Goal: Information Seeking & Learning: Check status

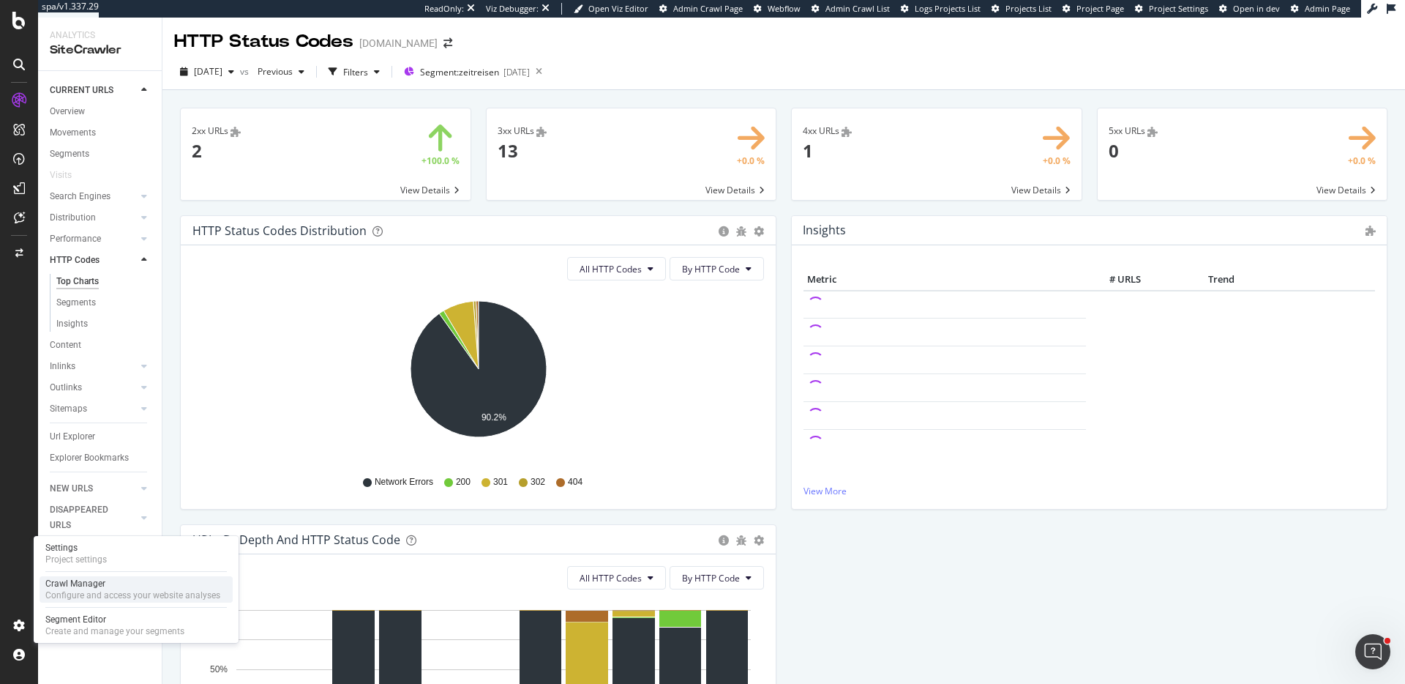
click at [114, 591] on div "Configure and access your website analyses" at bounding box center [132, 595] width 175 height 12
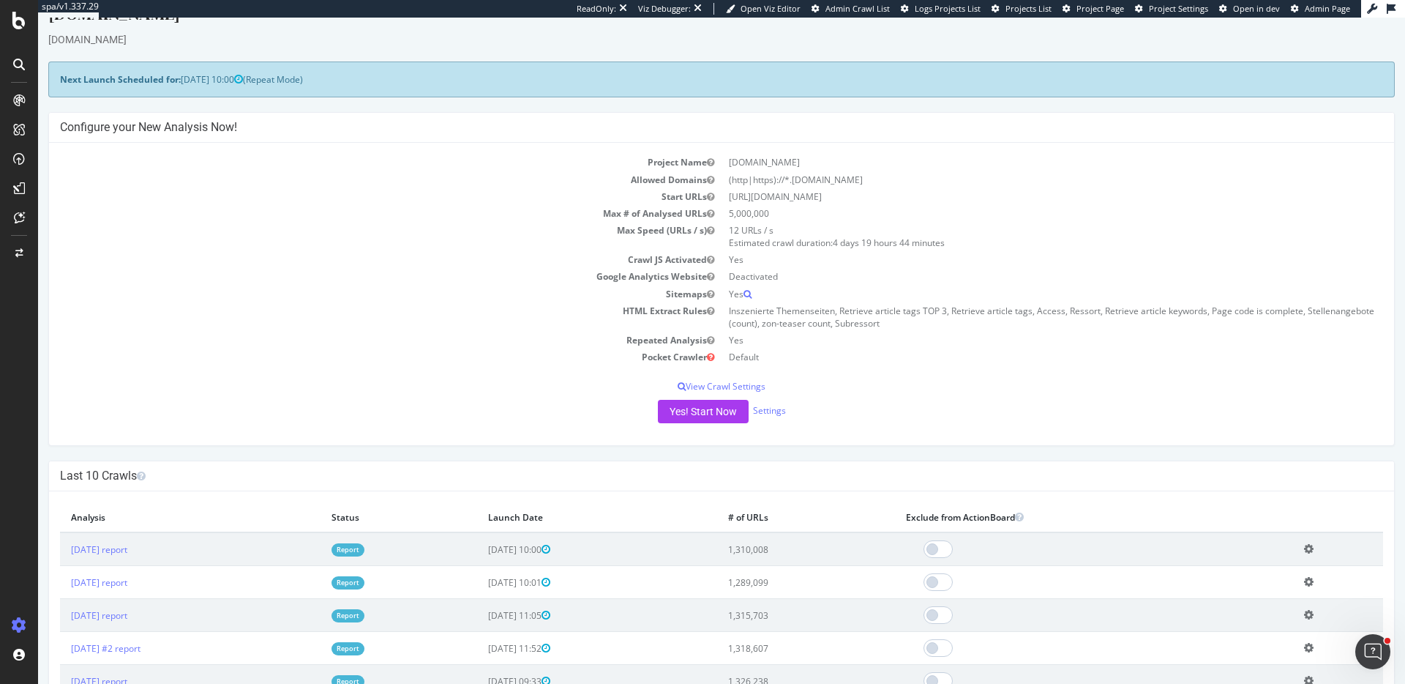
scroll to position [6, 0]
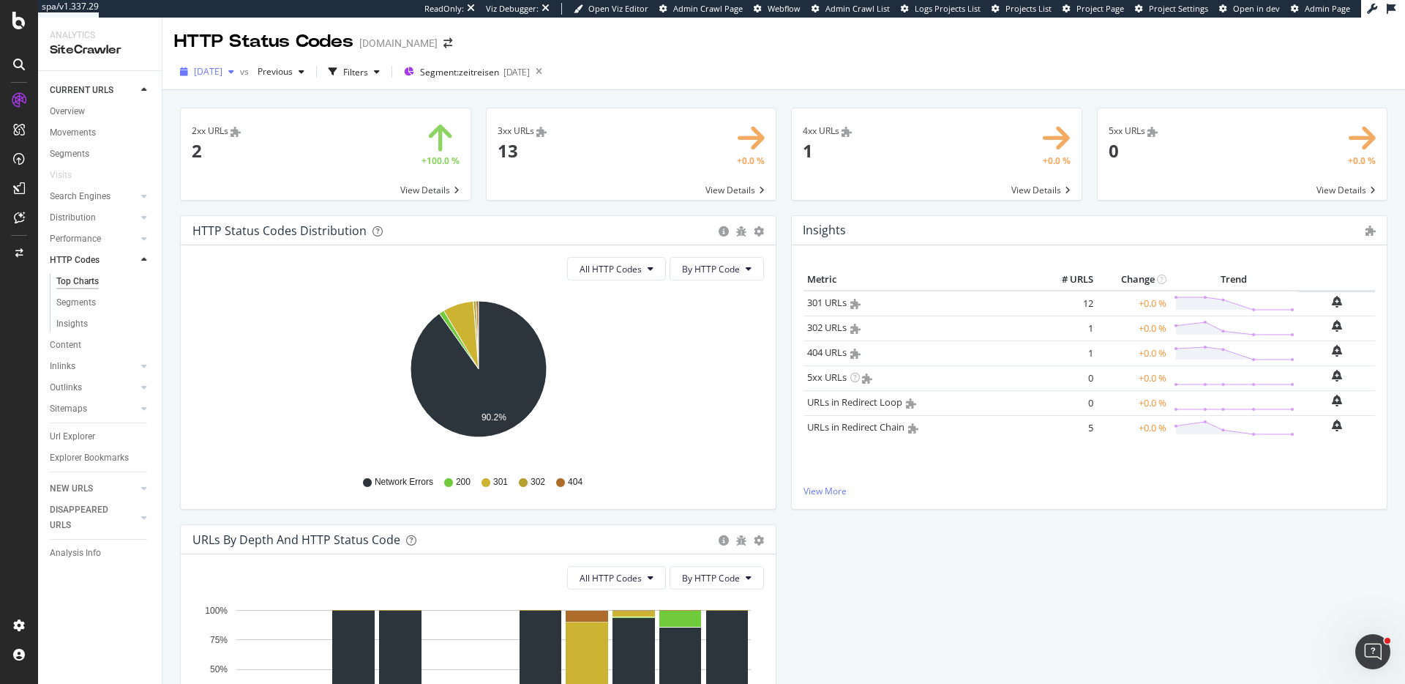
click at [213, 68] on span "2025 Sep. 2nd" at bounding box center [208, 71] width 29 height 12
click at [230, 149] on div "2025 Aug. 5th" at bounding box center [234, 151] width 78 height 13
click at [223, 73] on span "2025 Aug. 5th" at bounding box center [208, 71] width 29 height 12
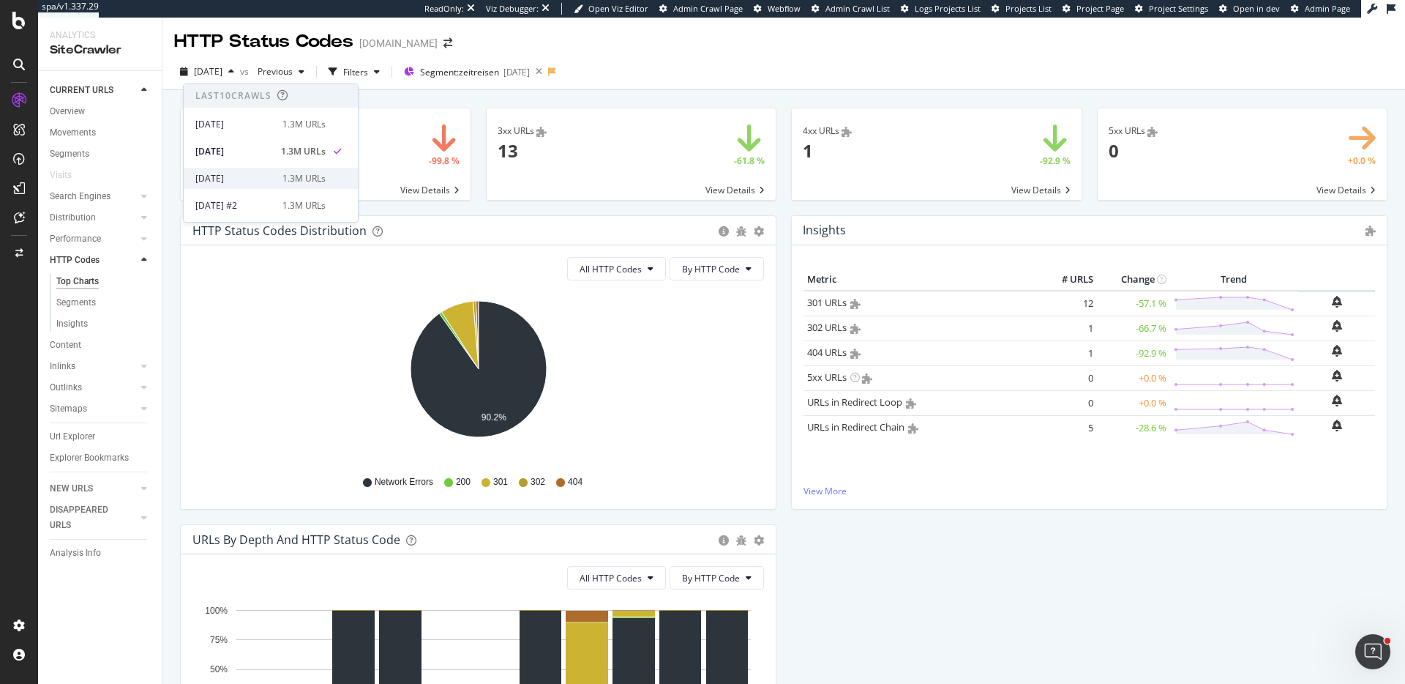
click at [239, 172] on div "2025 Jul. 14th" at bounding box center [234, 178] width 78 height 13
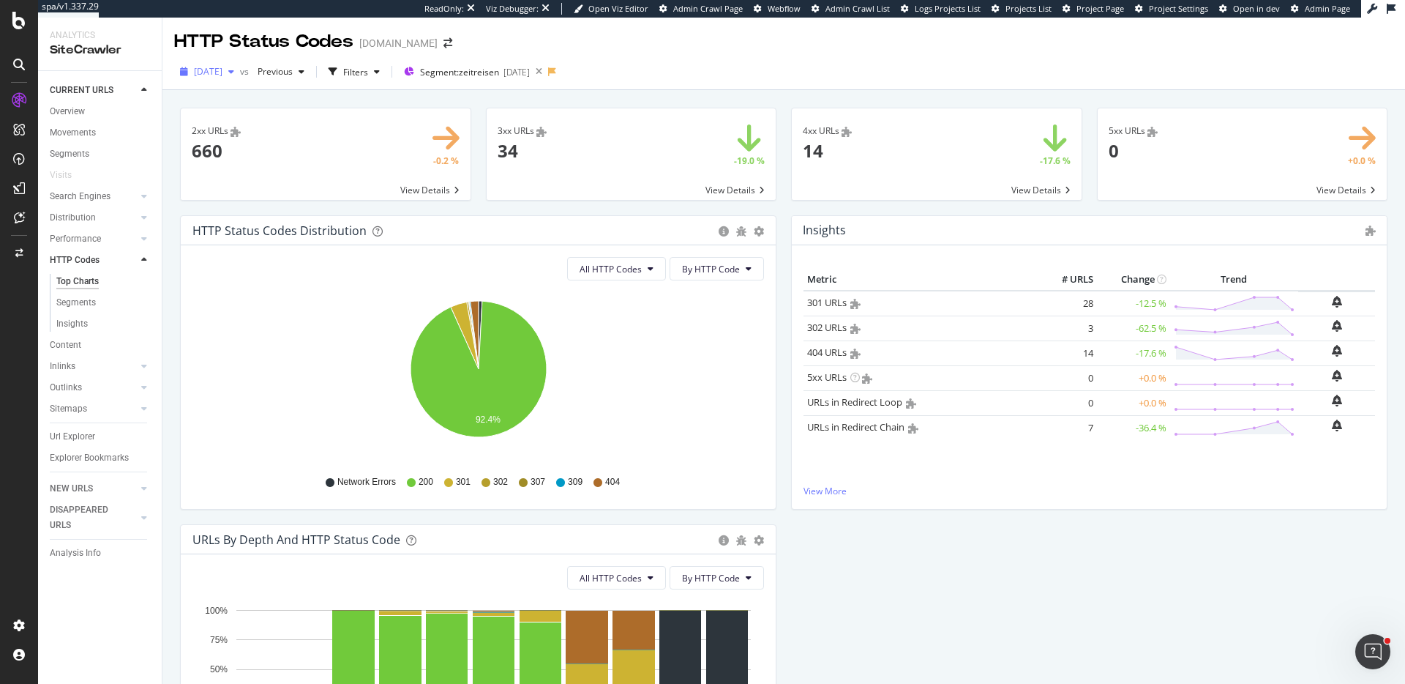
click at [228, 62] on div "2025 Jul. 14th" at bounding box center [207, 72] width 66 height 22
click at [285, 209] on div "1.3M URLs" at bounding box center [304, 205] width 43 height 13
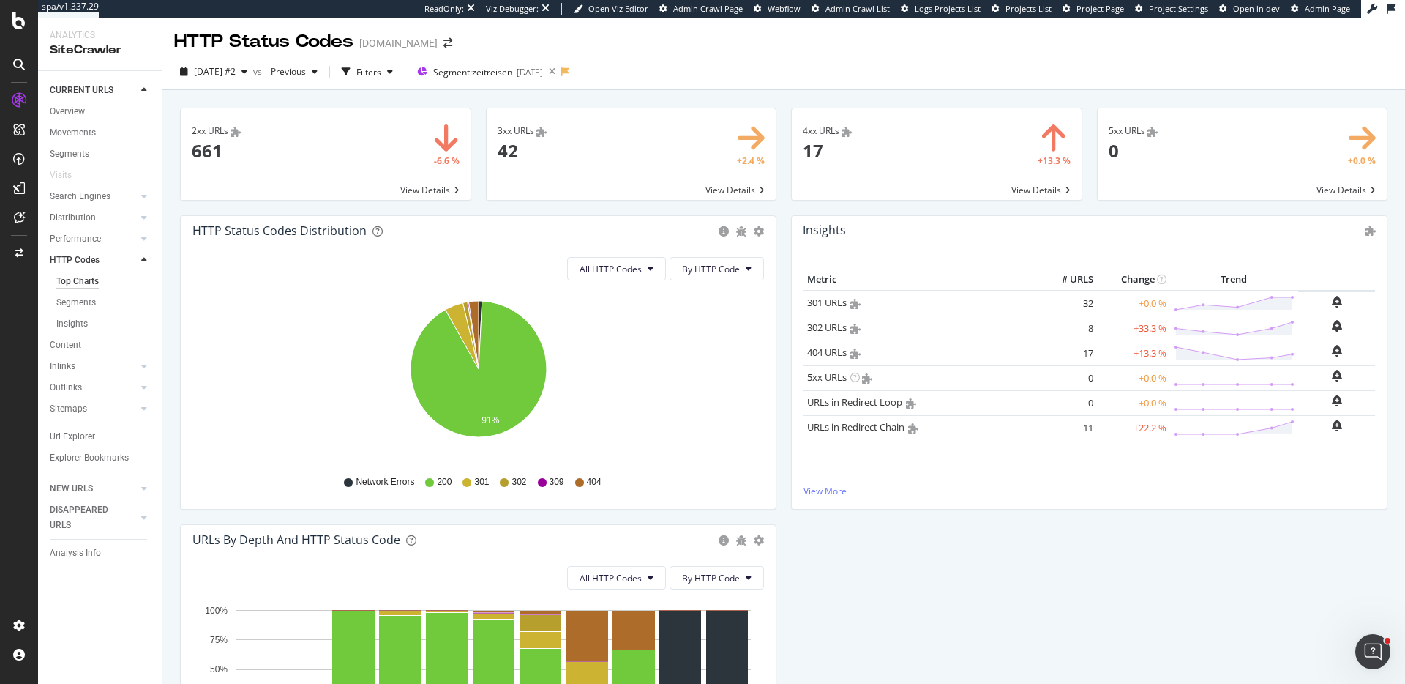
click at [1192, 8] on span "Project Settings" at bounding box center [1178, 8] width 59 height 11
drag, startPoint x: 93, startPoint y: 550, endPoint x: 736, endPoint y: 1, distance: 845.8
click at [234, 67] on span "2025 Jul. 1st #2" at bounding box center [215, 71] width 42 height 12
click at [294, 120] on div "1.3M URLs" at bounding box center [304, 124] width 43 height 13
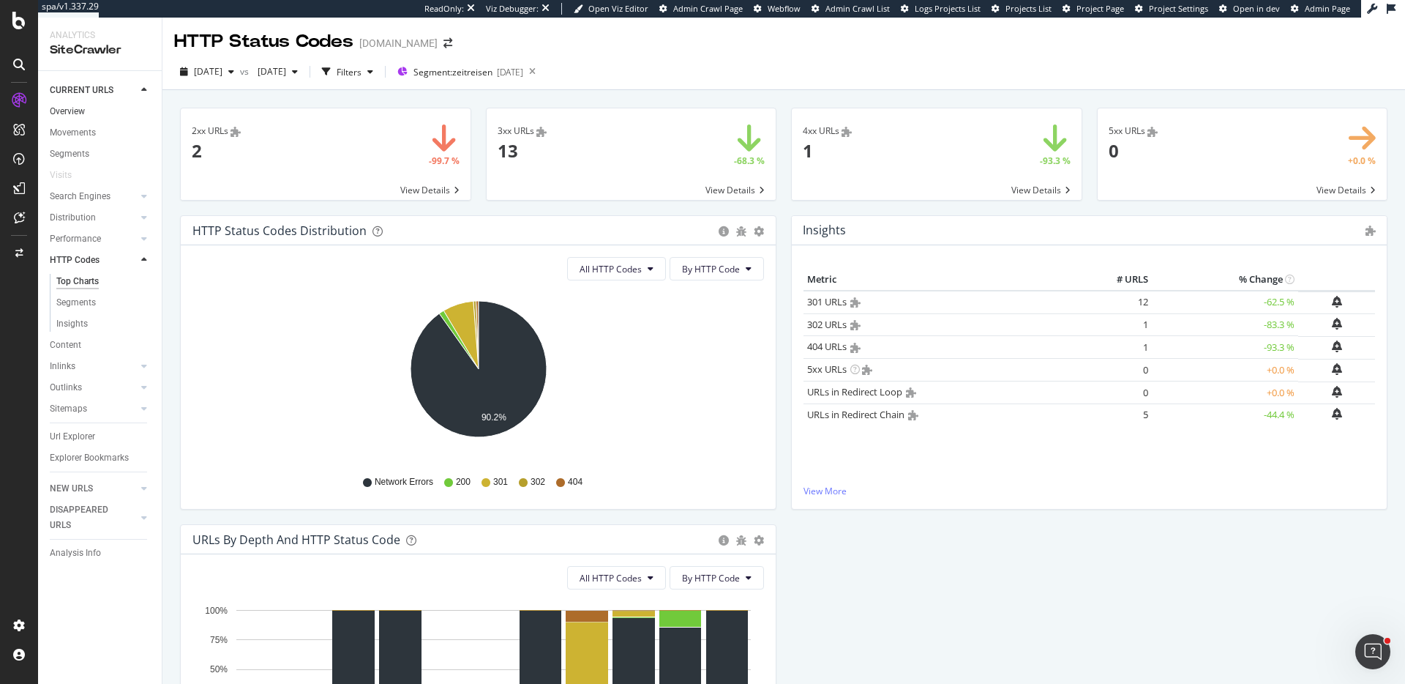
click at [100, 114] on link "Overview" at bounding box center [101, 111] width 102 height 15
click at [542, 70] on icon at bounding box center [532, 71] width 18 height 20
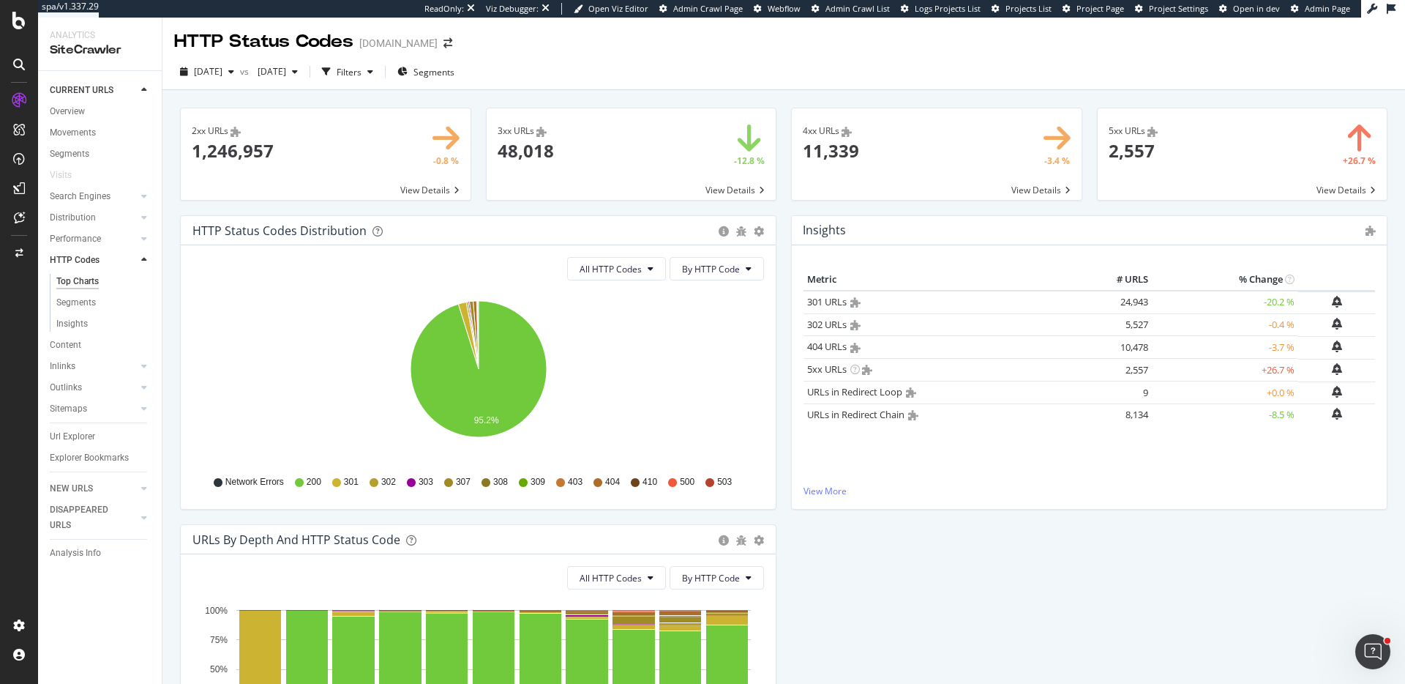
click at [503, 59] on div "2025 Sep. 2nd vs 2025 Jun. 10th Filters Segments" at bounding box center [784, 72] width 1243 height 36
click at [455, 67] on span "Segments" at bounding box center [434, 72] width 41 height 12
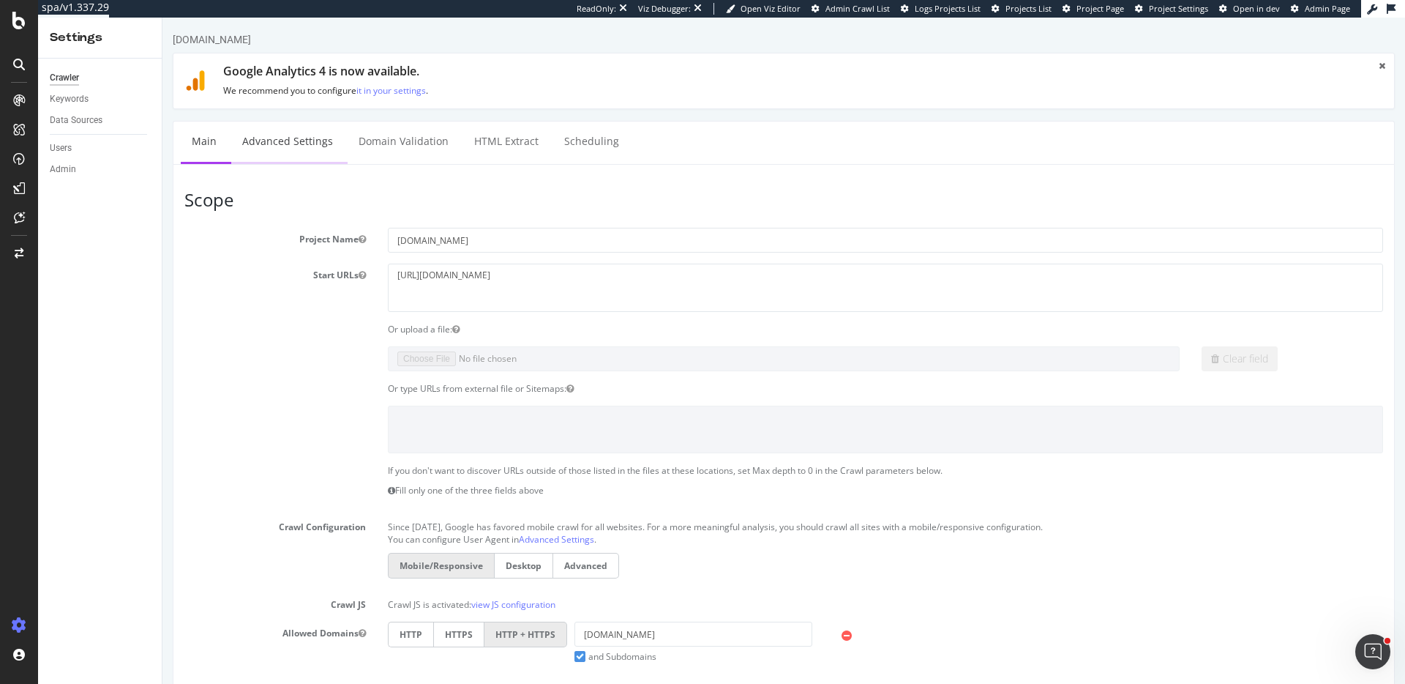
click at [302, 128] on link "Advanced Settings" at bounding box center [287, 142] width 113 height 40
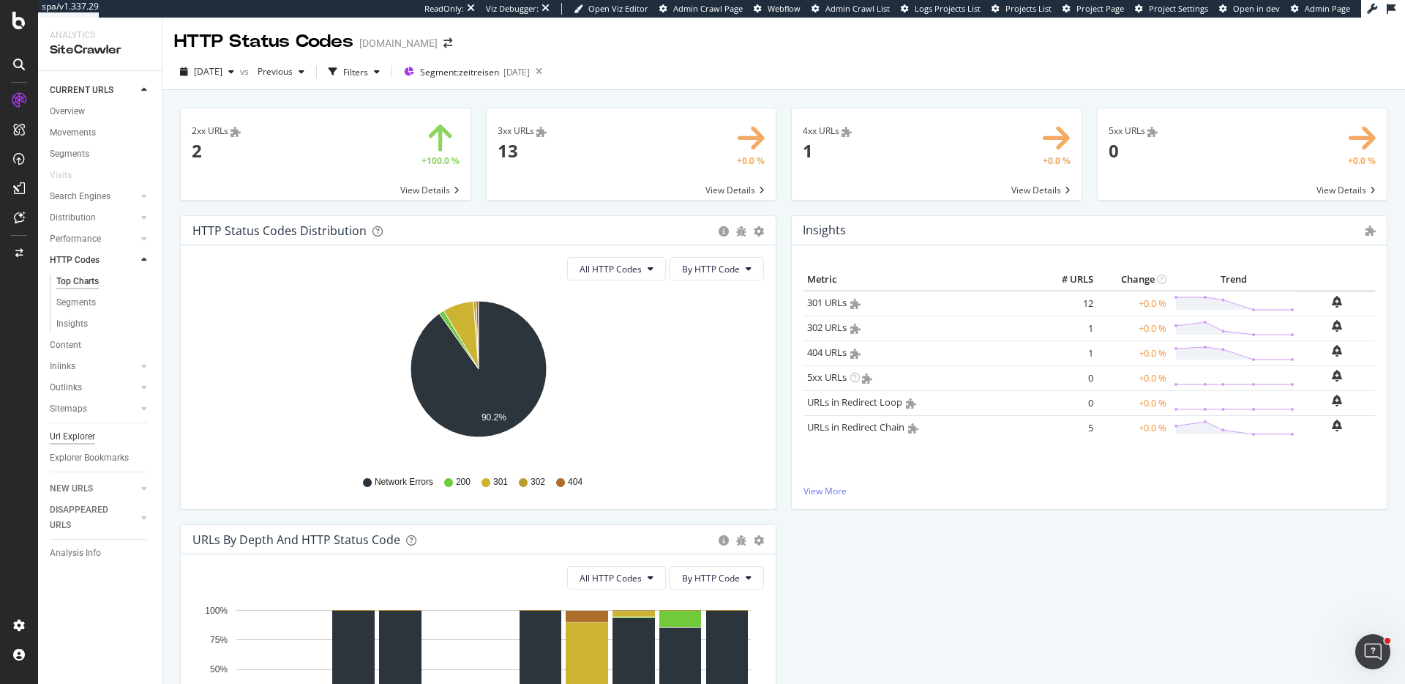
click at [86, 430] on div "Url Explorer" at bounding box center [72, 436] width 45 height 15
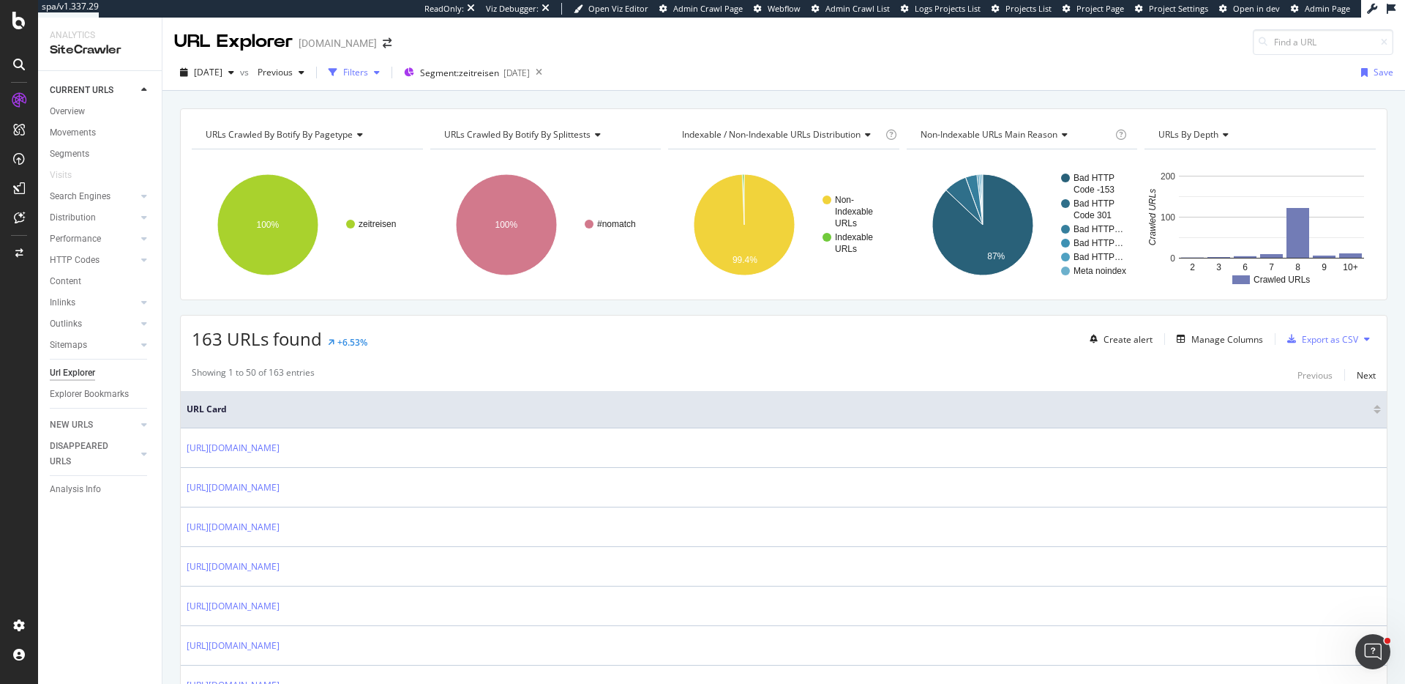
click at [368, 75] on div "Filters" at bounding box center [355, 72] width 25 height 12
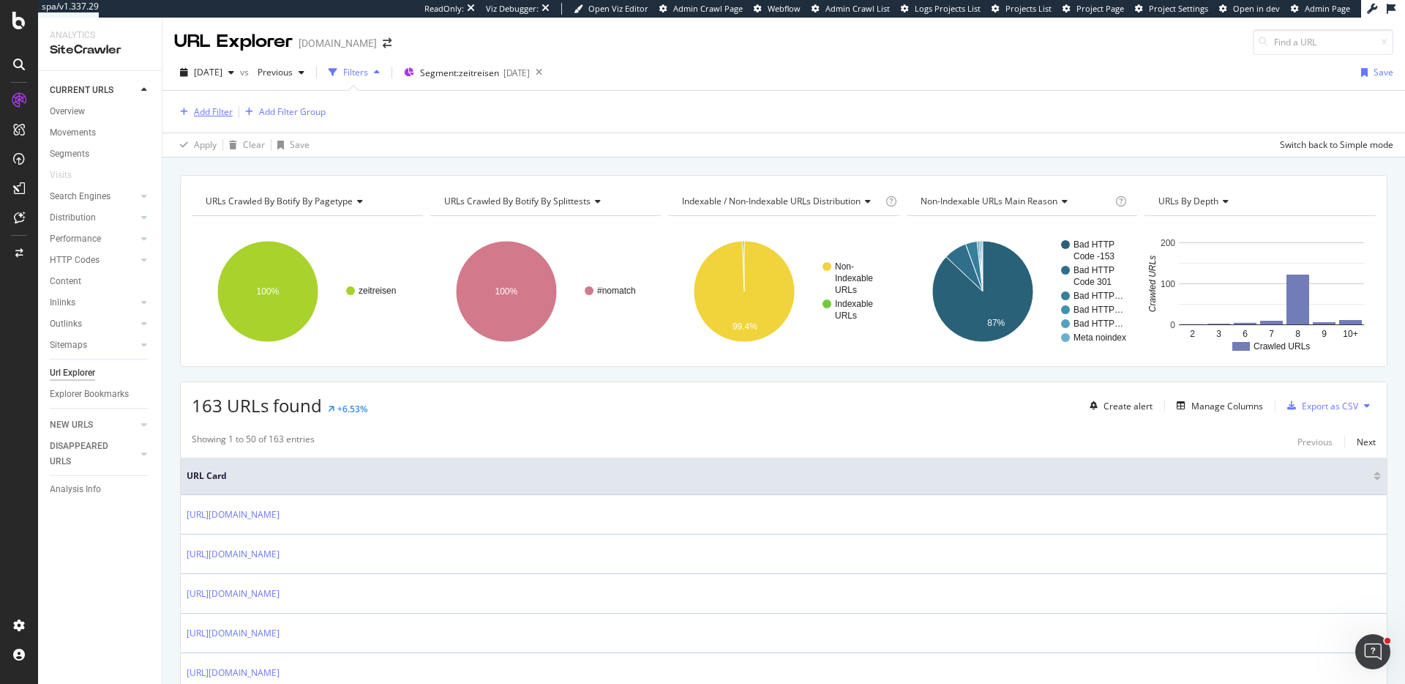
click at [214, 108] on div "Add Filter" at bounding box center [213, 111] width 39 height 12
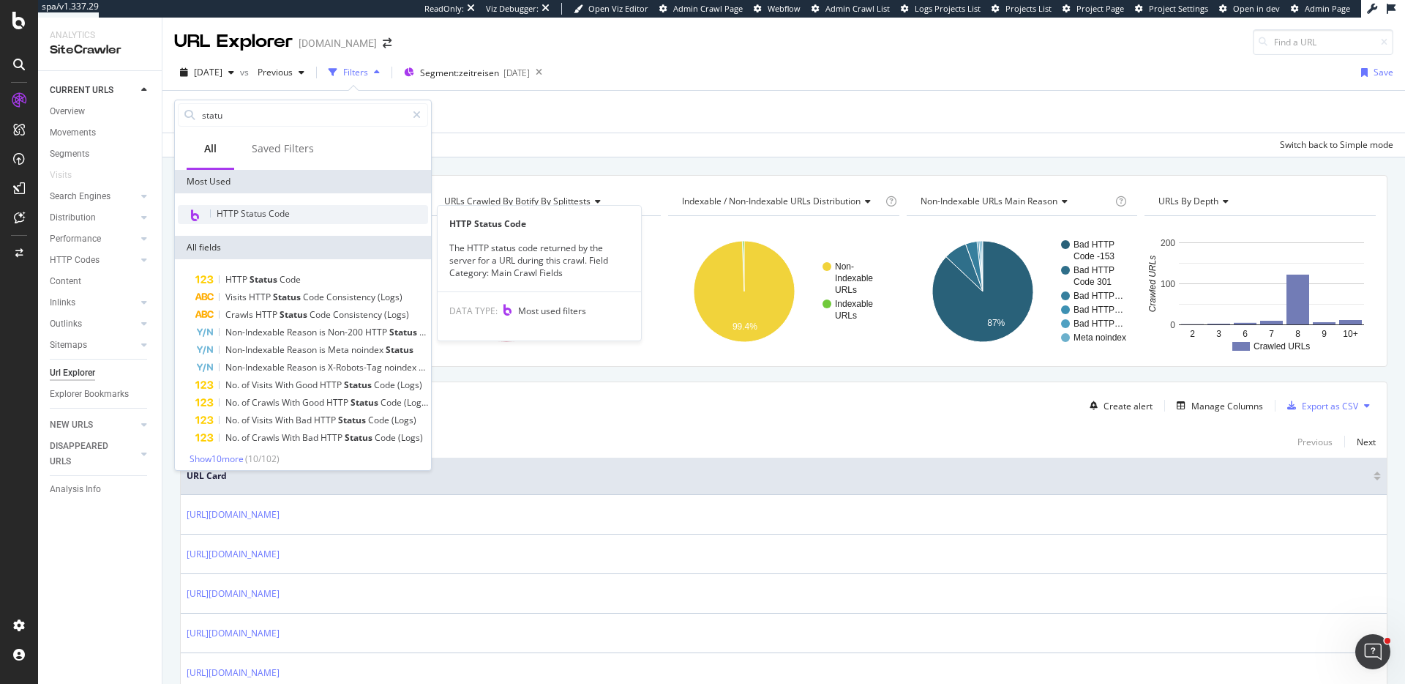
type input "statu"
click at [289, 206] on div "HTTP Status Code" at bounding box center [303, 214] width 250 height 19
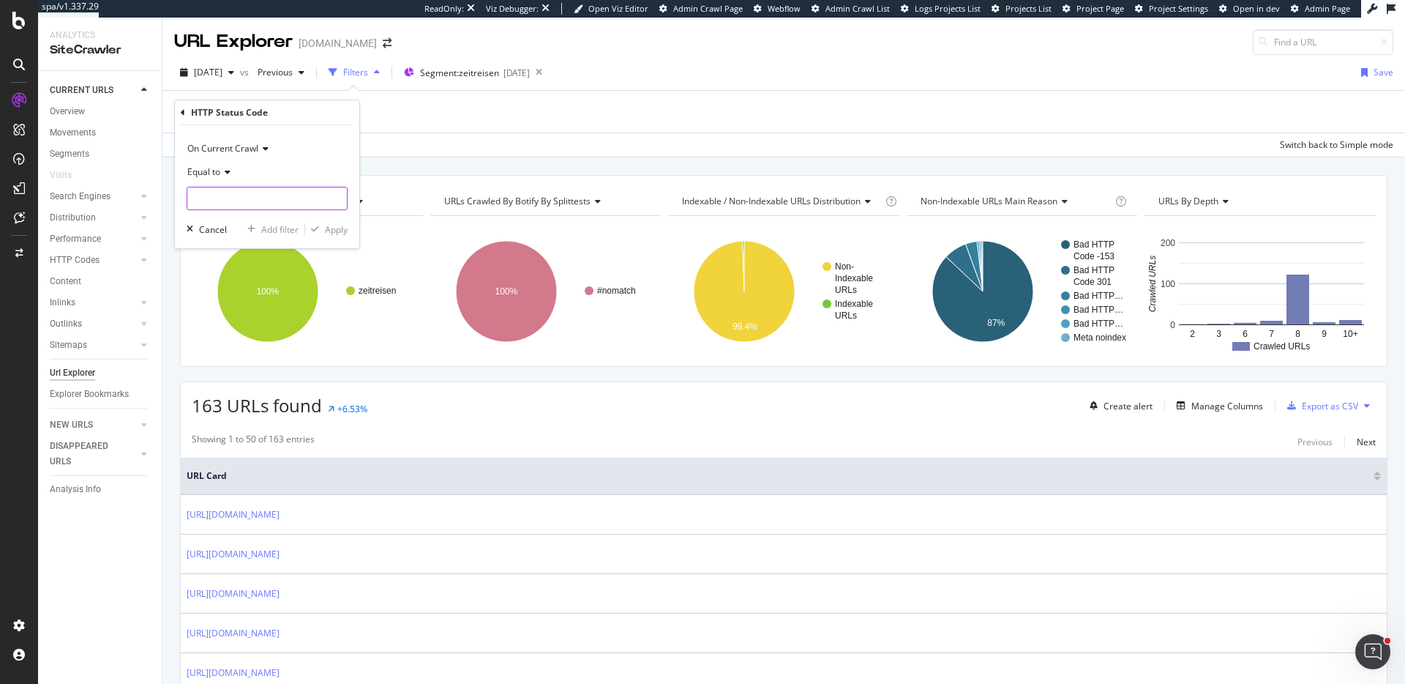
click at [238, 195] on input "number" at bounding box center [267, 198] width 161 height 23
type input "-153"
click at [340, 232] on div "Apply" at bounding box center [336, 229] width 23 height 12
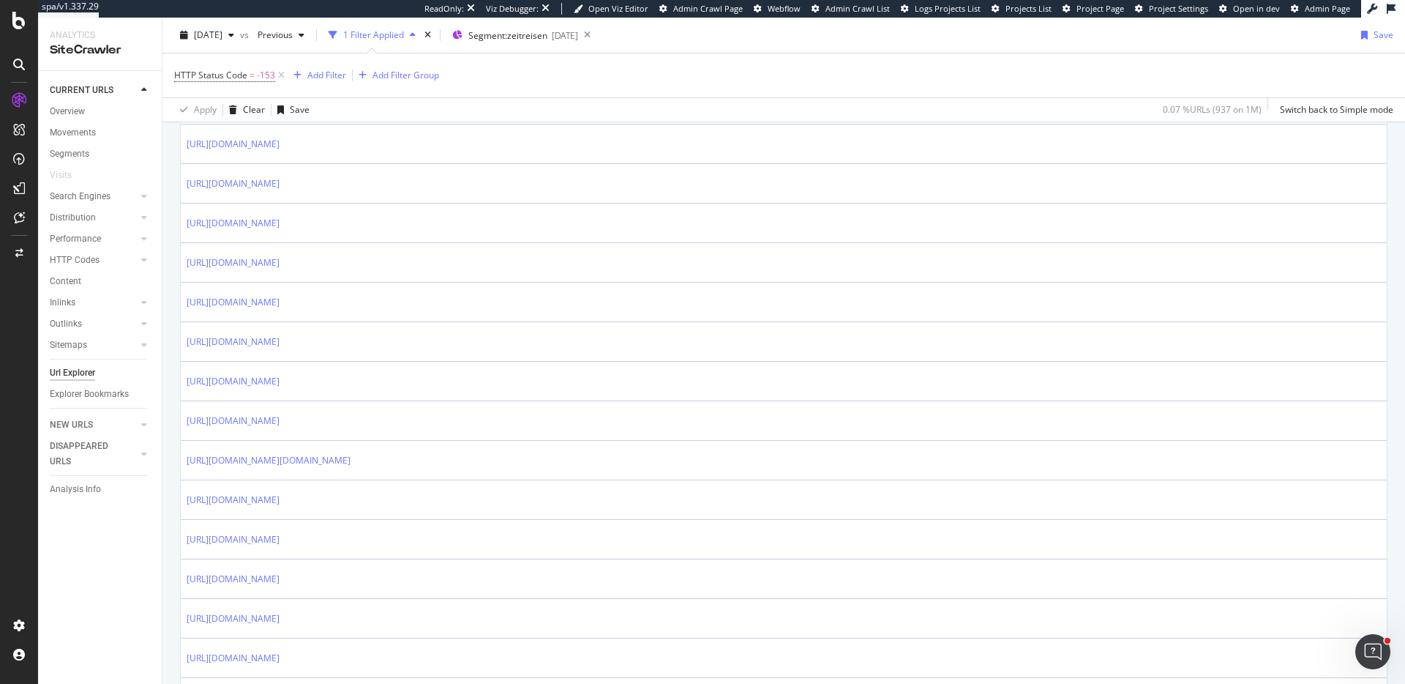
scroll to position [437, 0]
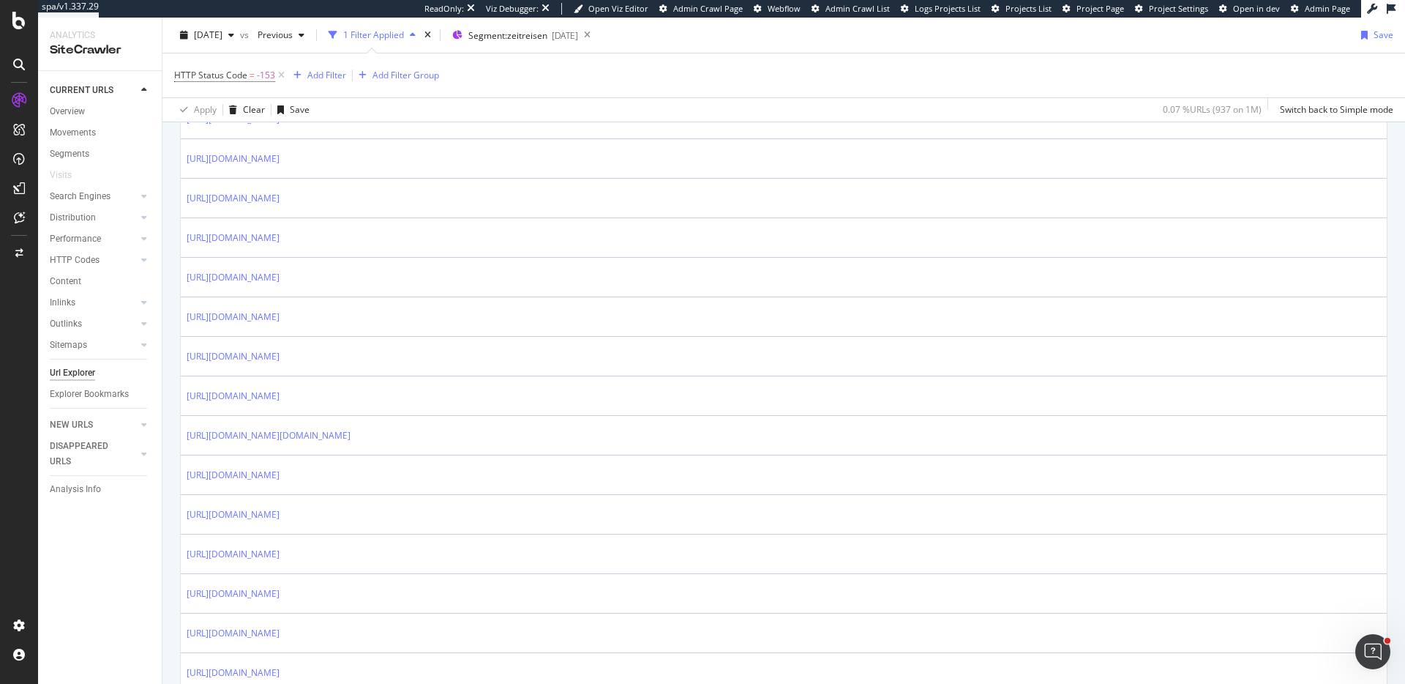
drag, startPoint x: 344, startPoint y: 272, endPoint x: 922, endPoint y: 41, distance: 621.9
click at [0, 0] on div "spa/v1.337.29 ReadOnly: Viz Debugger: Open Viz Editor Admin Crawl Page Webflow …" at bounding box center [702, 342] width 1405 height 684
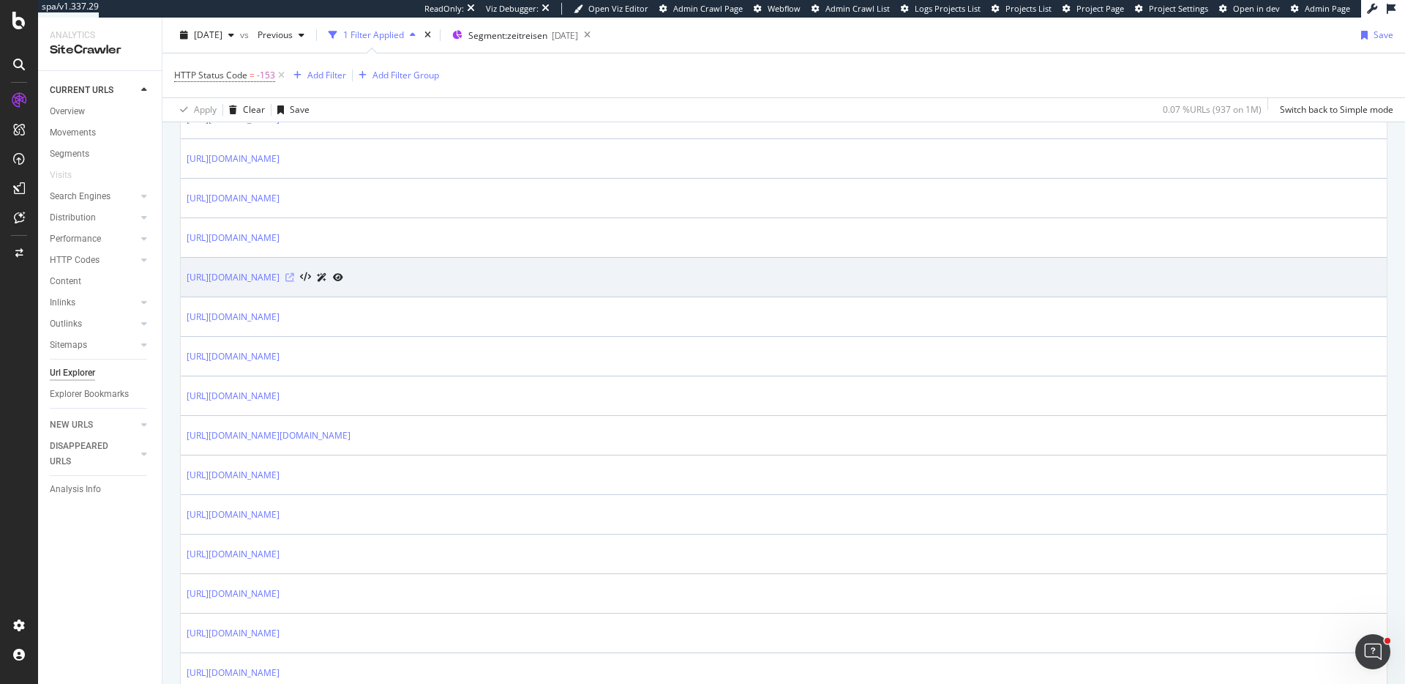
click at [294, 275] on icon at bounding box center [289, 277] width 9 height 9
